Goal: Information Seeking & Learning: Learn about a topic

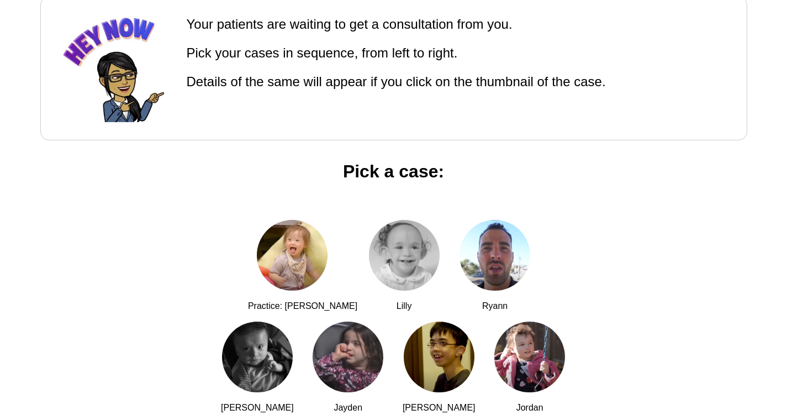
scroll to position [77, 0]
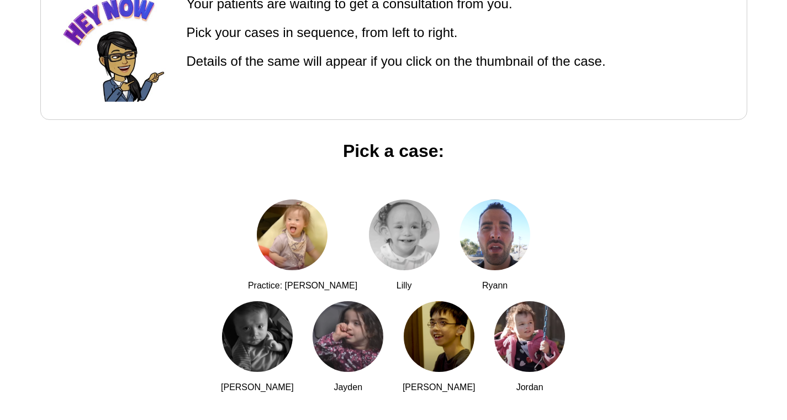
click at [369, 226] on div at bounding box center [404, 234] width 71 height 71
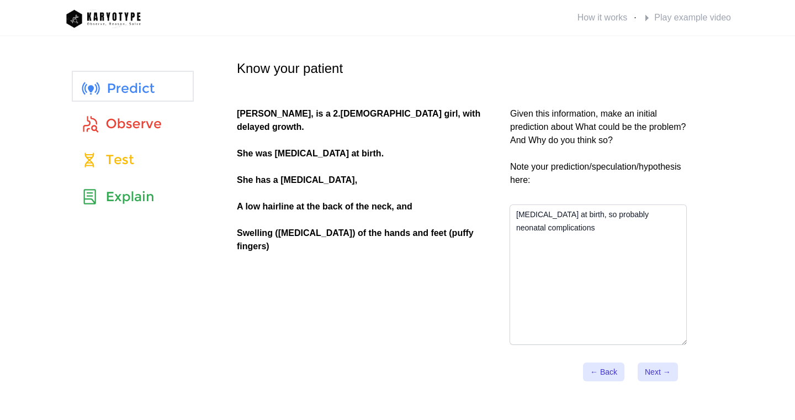
click at [121, 134] on div at bounding box center [133, 122] width 122 height 31
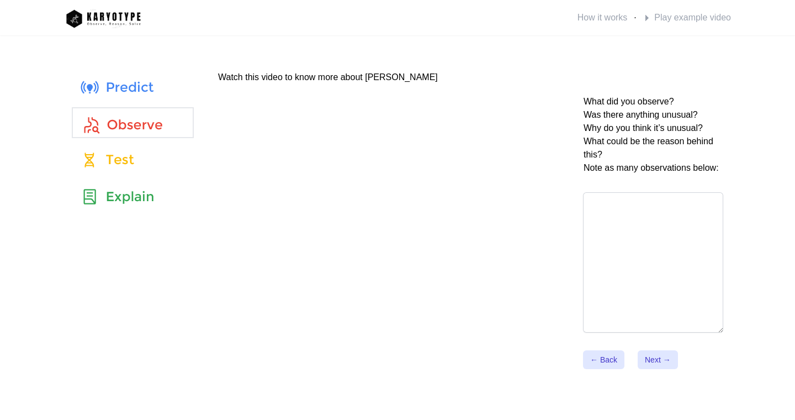
click at [124, 160] on div at bounding box center [133, 159] width 122 height 31
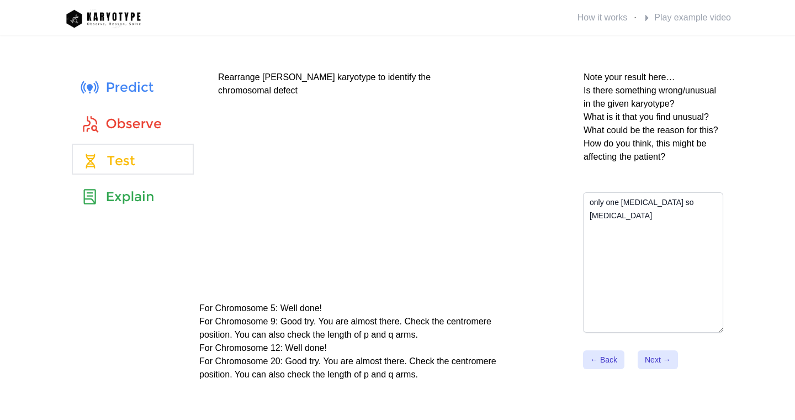
click at [138, 199] on div at bounding box center [133, 195] width 122 height 31
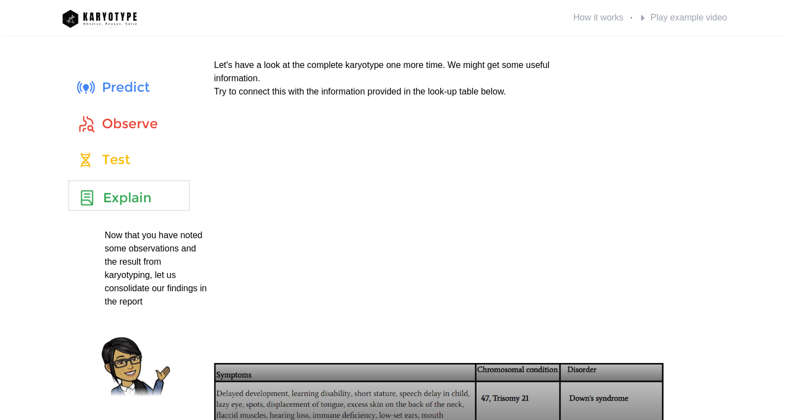
click at [124, 94] on div at bounding box center [129, 86] width 122 height 31
type textarea "[MEDICAL_DATA] at birth, so probably neonatal complications"
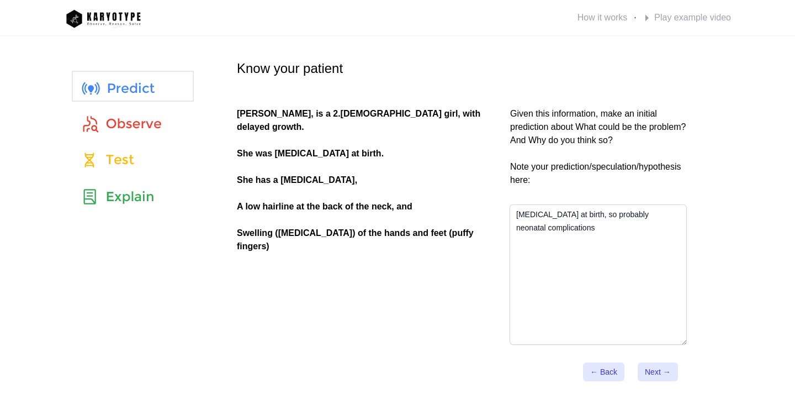
click at [124, 126] on div at bounding box center [133, 122] width 122 height 31
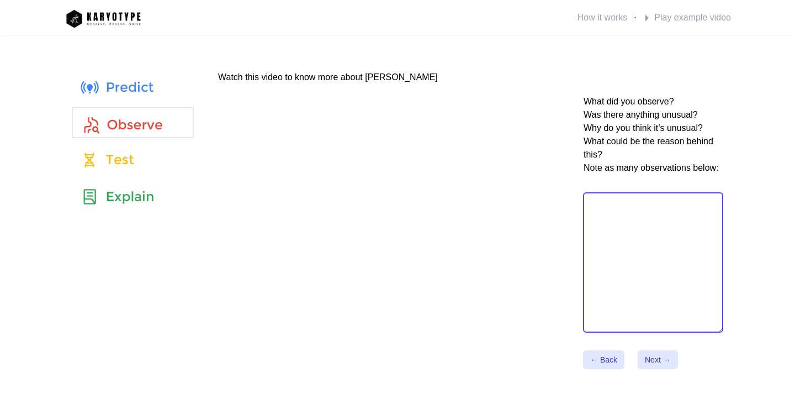
click at [631, 209] on textarea at bounding box center [653, 262] width 140 height 140
click at [125, 163] on div at bounding box center [133, 159] width 122 height 31
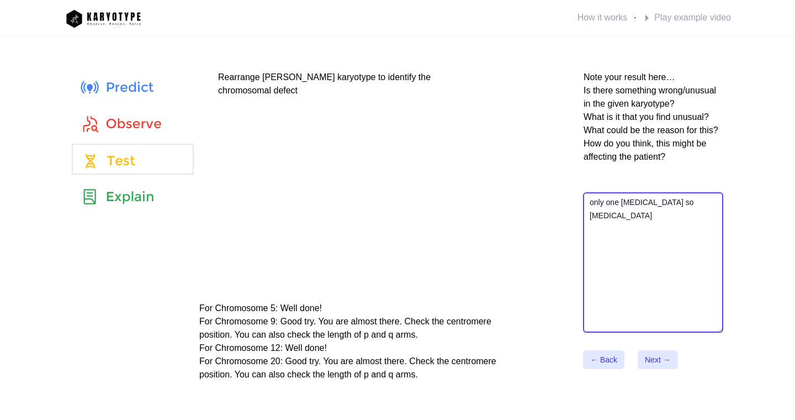
drag, startPoint x: 586, startPoint y: 203, endPoint x: 635, endPoint y: 233, distance: 57.0
click at [635, 233] on textarea "only one [MEDICAL_DATA] so [MEDICAL_DATA]" at bounding box center [653, 262] width 140 height 140
click at [119, 197] on div at bounding box center [133, 195] width 122 height 31
type textarea "yes [MEDICAL_DATA] condition 1 2 3 dfjkko r"
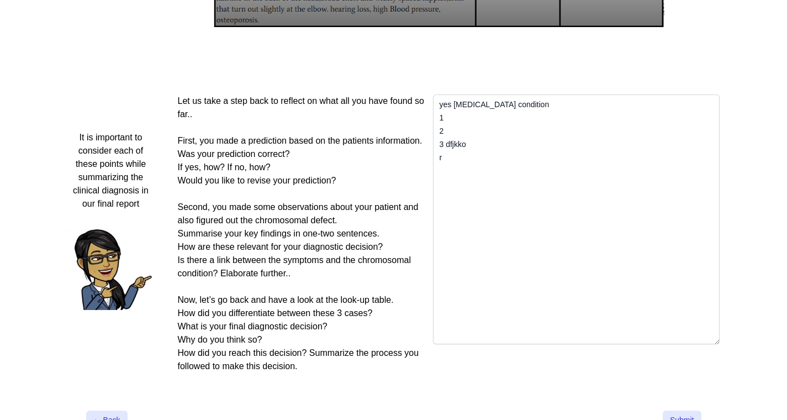
scroll to position [586, 0]
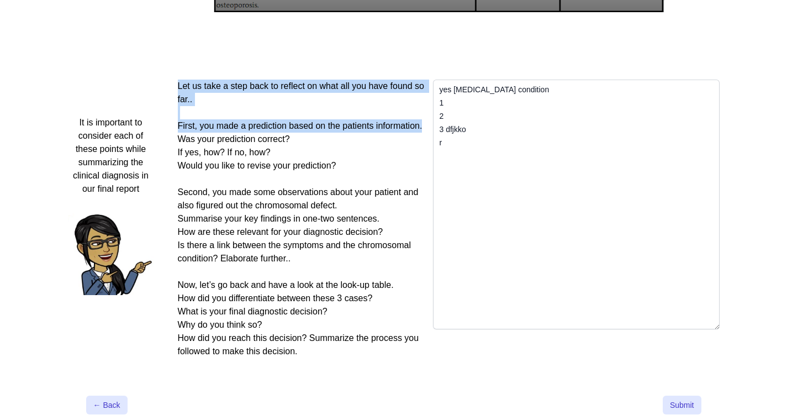
drag, startPoint x: 176, startPoint y: 126, endPoint x: 289, endPoint y: 144, distance: 114.0
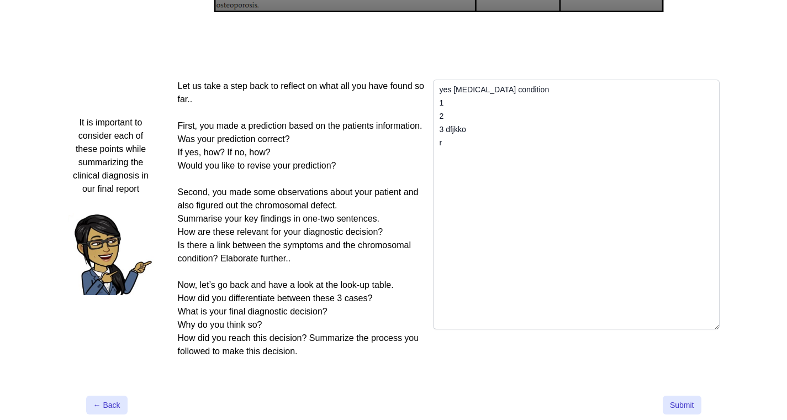
click at [229, 144] on span "Was your prediction correct?" at bounding box center [234, 138] width 112 height 9
click at [243, 225] on div "Summarise your key findings in one-two sentences." at bounding box center [303, 218] width 250 height 13
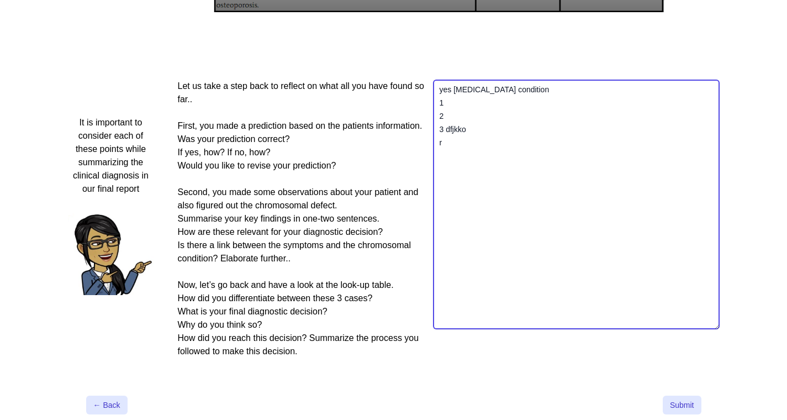
click at [494, 162] on textarea "yes [MEDICAL_DATA] condition 1 2 3 dfjkko r" at bounding box center [576, 205] width 287 height 250
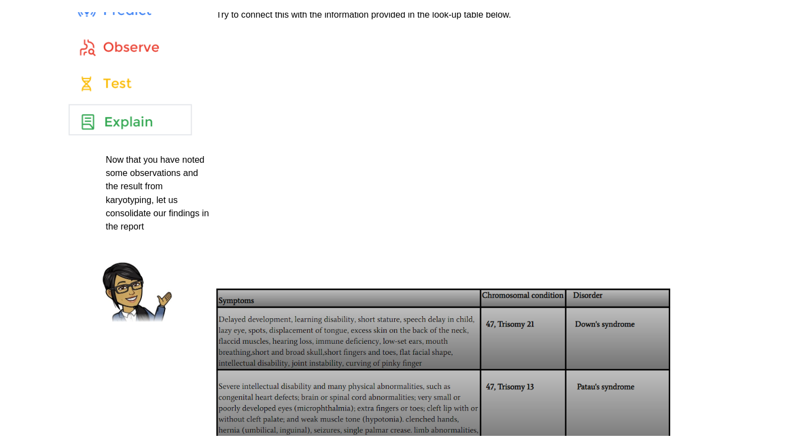
scroll to position [0, 0]
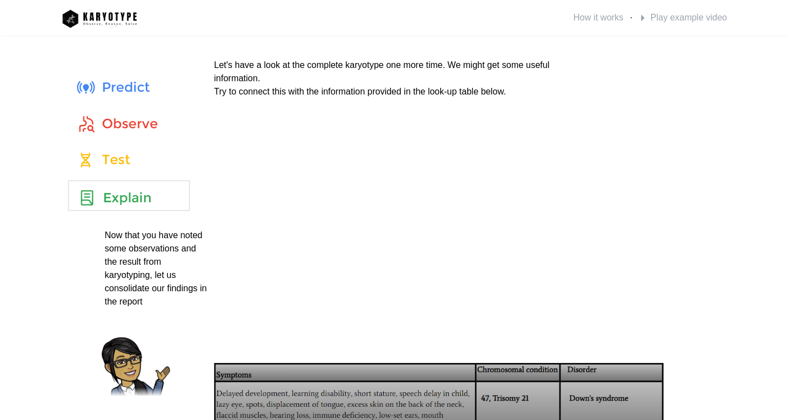
click at [110, 23] on img at bounding box center [99, 18] width 83 height 26
